Goal: Book appointment/travel/reservation

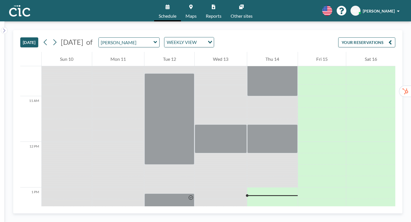
scroll to position [473, 0]
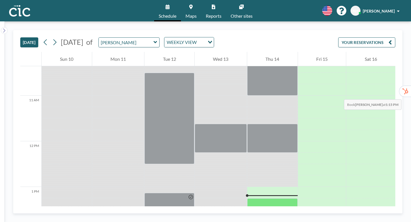
click at [274, 198] on div at bounding box center [272, 203] width 50 height 11
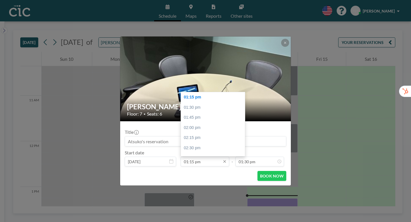
click at [208, 157] on input "01:15 pm" at bounding box center [205, 162] width 48 height 10
click at [204, 102] on div "01:30 pm" at bounding box center [213, 107] width 64 height 10
type input "01:30 pm"
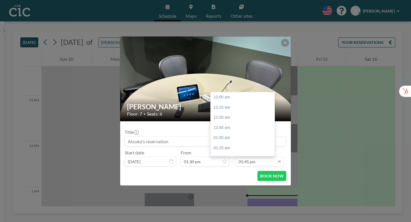
scroll to position [501, 0]
click at [251, 157] on input "01:45 pm" at bounding box center [259, 162] width 48 height 10
click at [220, 180] on div "02:30 pm" at bounding box center [243, 185] width 64 height 10
type input "02:30 pm"
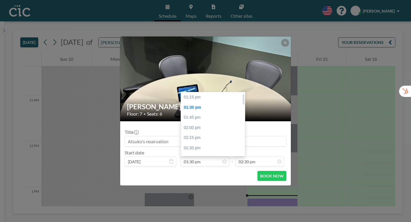
scroll to position [9, 0]
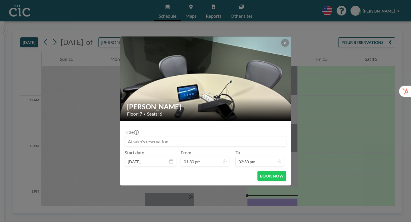
click at [163, 136] on input at bounding box center [205, 141] width 161 height 10
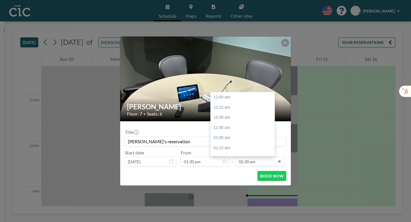
scroll to position [528, 0]
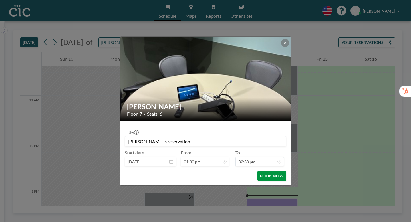
type input "[PERSON_NAME]'s reservation"
click at [260, 171] on button "BOOK NOW" at bounding box center [271, 176] width 29 height 10
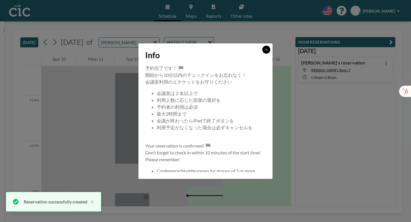
click at [264, 51] on icon at bounding box center [265, 49] width 3 height 3
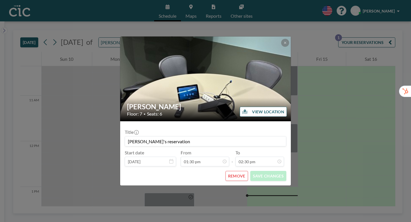
click at [300, 134] on div "Yuki Floor: 7 • Seats: 6 VIEW LOCATION Title [PERSON_NAME]'s reservation Start …" at bounding box center [205, 111] width 411 height 222
